Goal: Find specific page/section: Find specific page/section

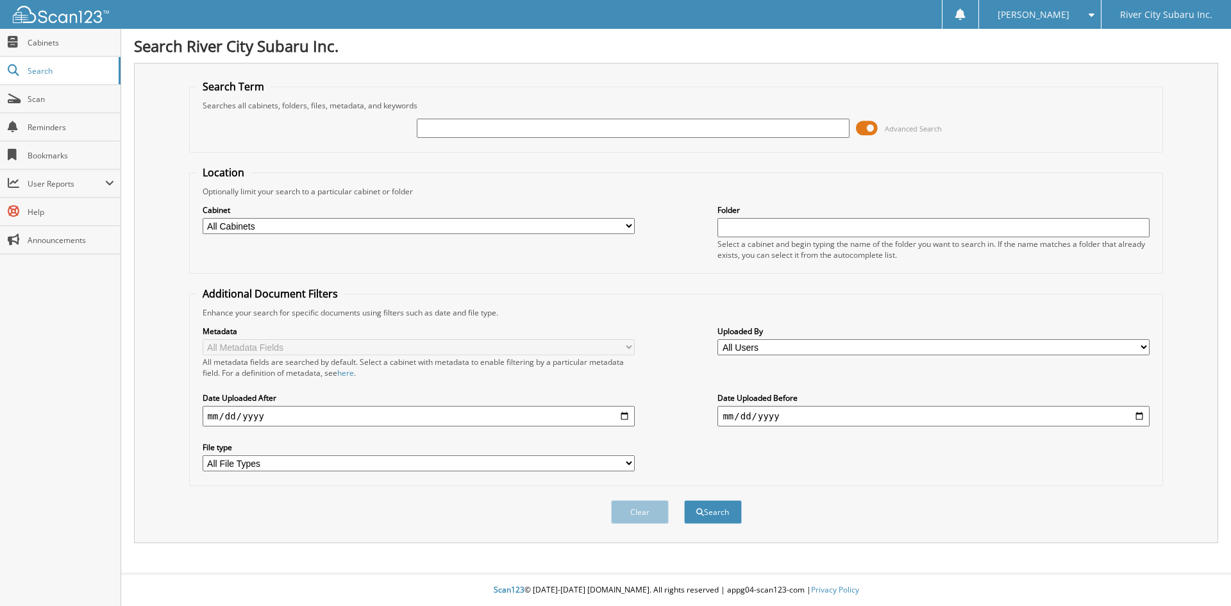
drag, startPoint x: 0, startPoint y: 0, endPoint x: 492, endPoint y: 125, distance: 507.5
click at [492, 125] on input "text" at bounding box center [633, 128] width 432 height 19
type input "154507"
click at [692, 507] on button "Search" at bounding box center [713, 512] width 58 height 24
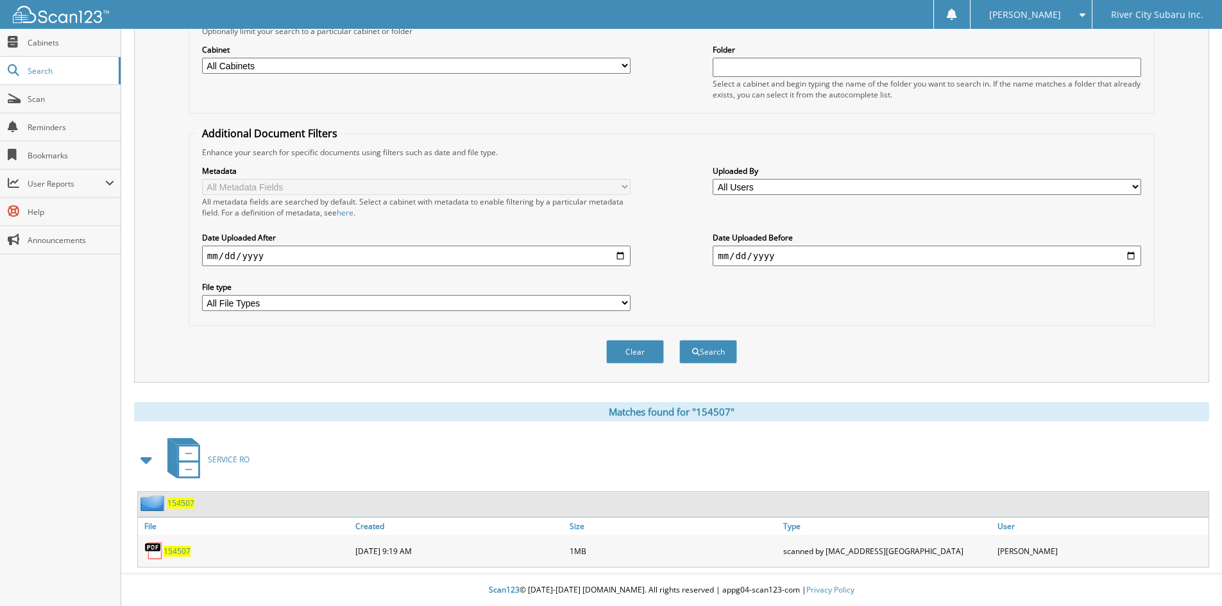
click at [171, 546] on span "154507" at bounding box center [177, 551] width 27 height 11
